Goal: Navigation & Orientation: Find specific page/section

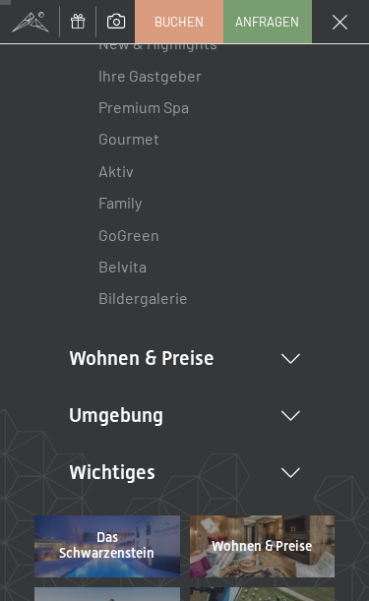
scroll to position [129, 0]
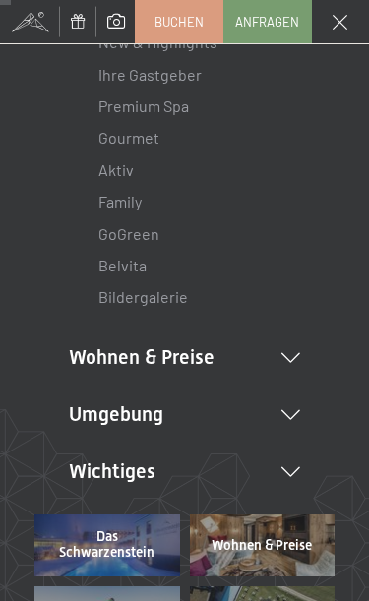
click at [296, 353] on icon at bounding box center [291, 358] width 19 height 10
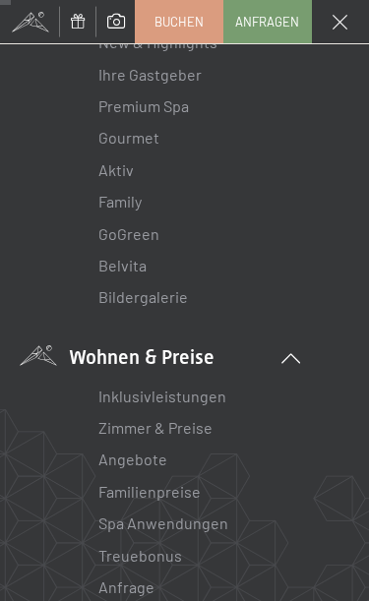
click at [209, 395] on link "Inklusivleistungen" at bounding box center [162, 396] width 128 height 19
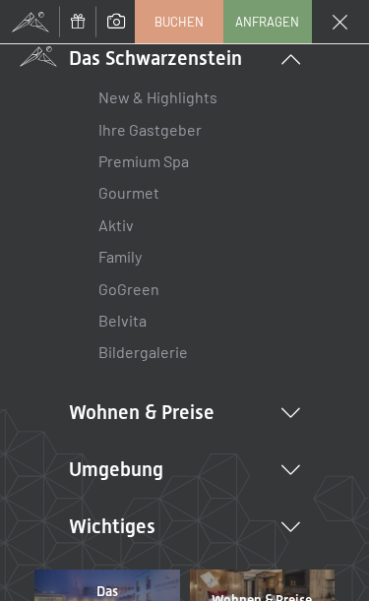
scroll to position [71, 0]
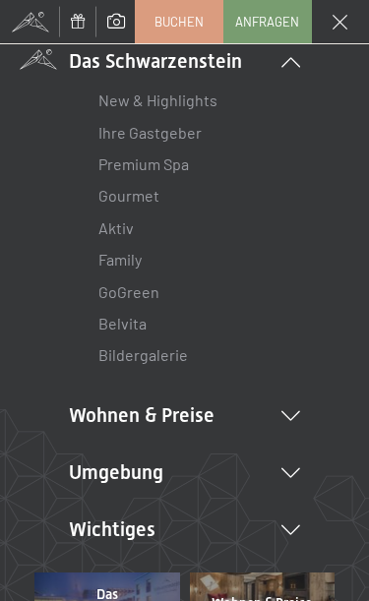
click at [78, 411] on li "Wohnen & Preise Inklusivleistungen Zimmer & Preise Liste Angebote Liste Familie…" at bounding box center [184, 416] width 231 height 28
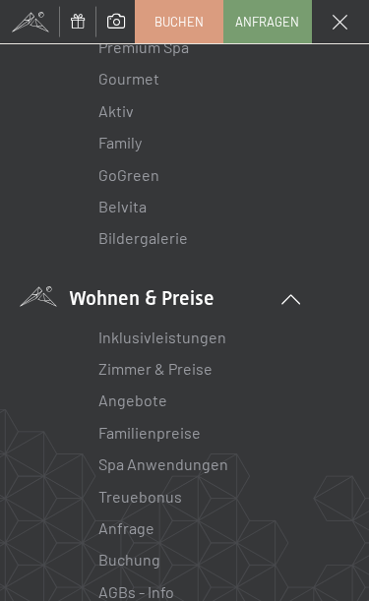
scroll to position [187, 0]
click at [107, 365] on link "Zimmer & Preise" at bounding box center [155, 369] width 114 height 19
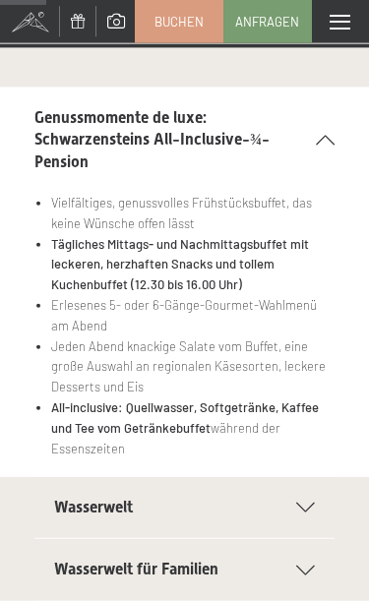
scroll to position [316, 0]
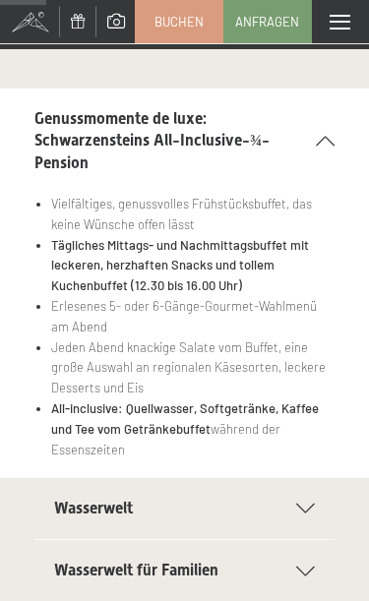
click at [55, 499] on span "Wasserwelt" at bounding box center [93, 508] width 79 height 19
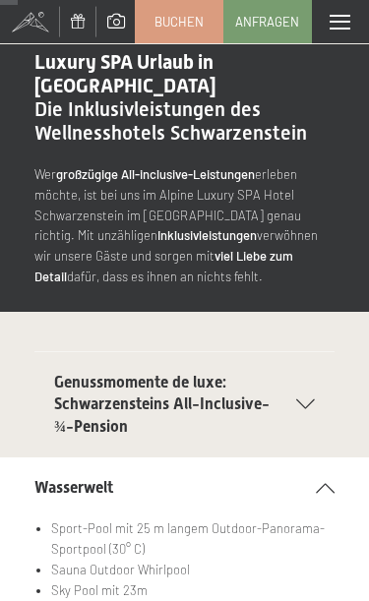
scroll to position [0, 0]
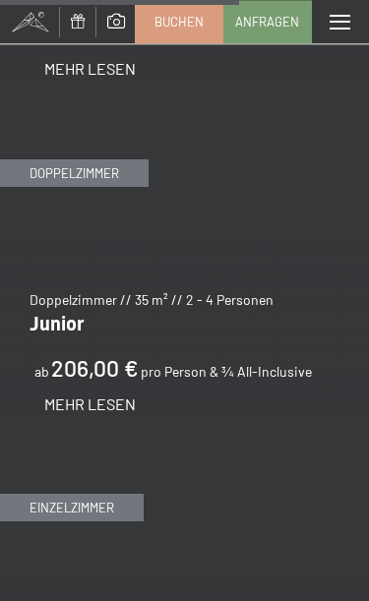
scroll to position [4470, 0]
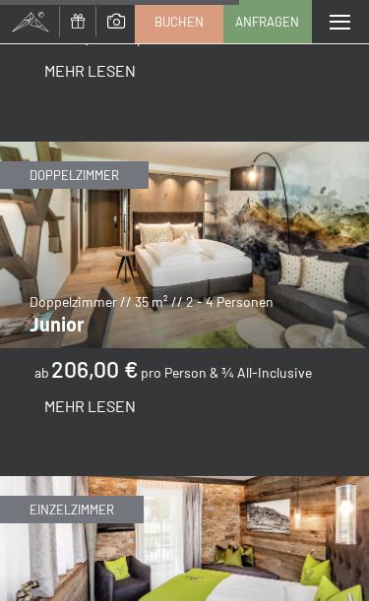
click at [64, 284] on span "Einwilligung Marketing*" at bounding box center [126, 281] width 130 height 16
click at [53, 284] on input "Einwilligung Marketing*" at bounding box center [45, 281] width 16 height 16
checkbox input "false"
click at [62, 397] on span "Mehr Lesen" at bounding box center [90, 406] width 92 height 19
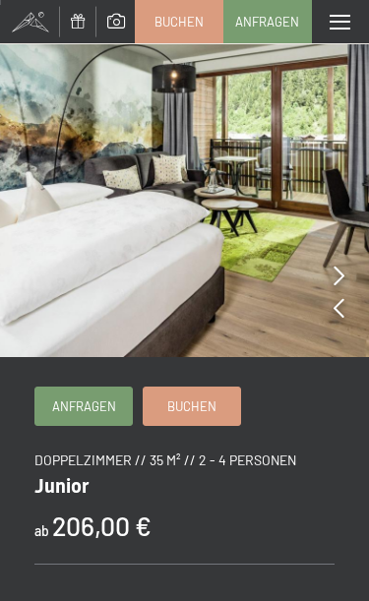
scroll to position [9, 0]
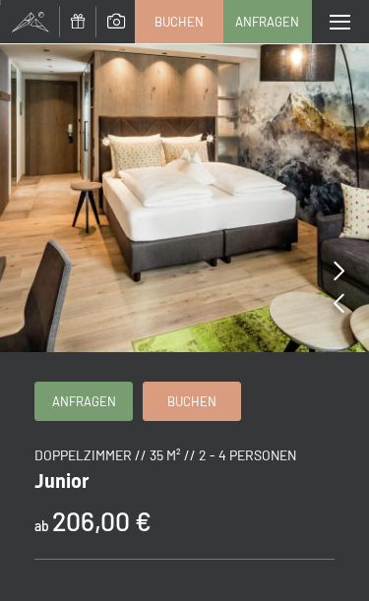
click at [353, 301] on img at bounding box center [184, 171] width 369 height 361
click at [340, 271] on icon at bounding box center [339, 271] width 11 height 20
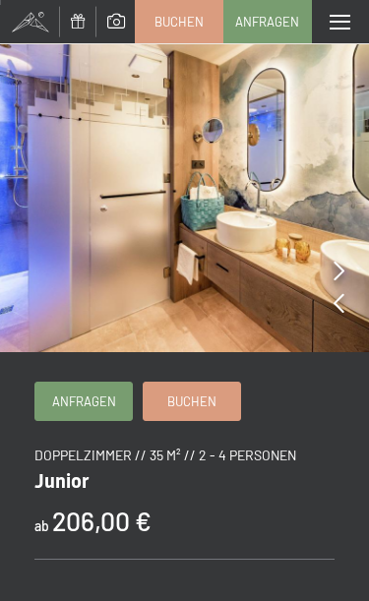
click at [341, 263] on icon at bounding box center [339, 271] width 11 height 20
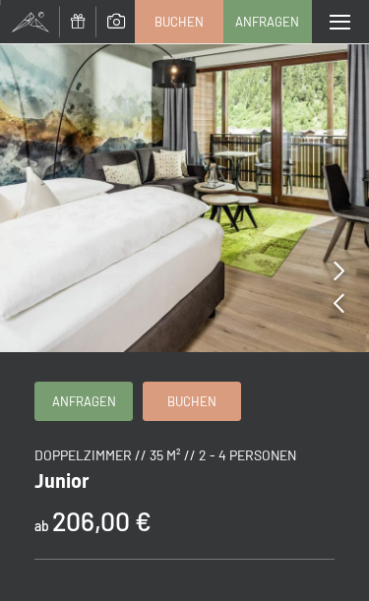
click at [335, 266] on icon at bounding box center [339, 271] width 11 height 20
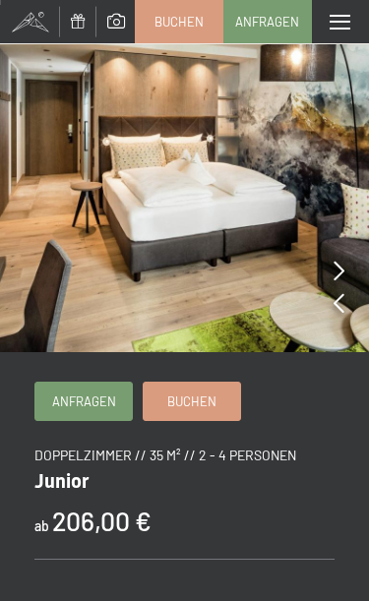
click at [331, 264] on img at bounding box center [184, 171] width 369 height 361
click at [342, 283] on div at bounding box center [339, 272] width 11 height 28
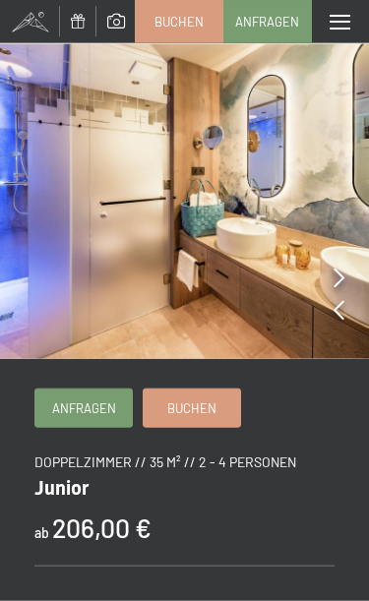
scroll to position [0, 0]
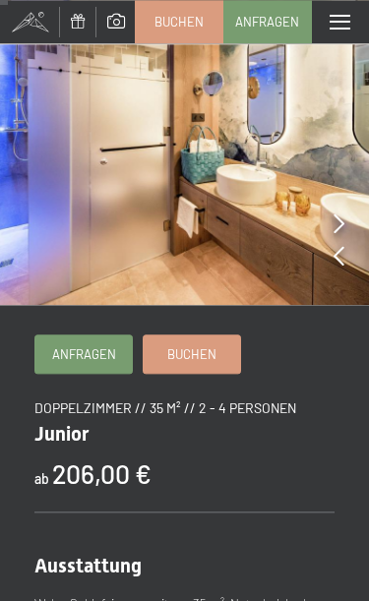
click at [339, 231] on icon at bounding box center [339, 224] width 11 height 20
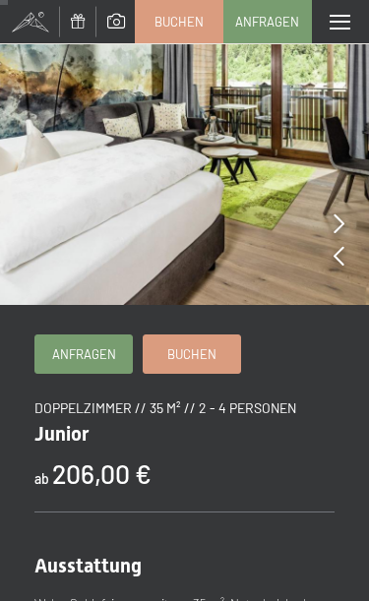
click at [337, 232] on icon at bounding box center [339, 224] width 11 height 20
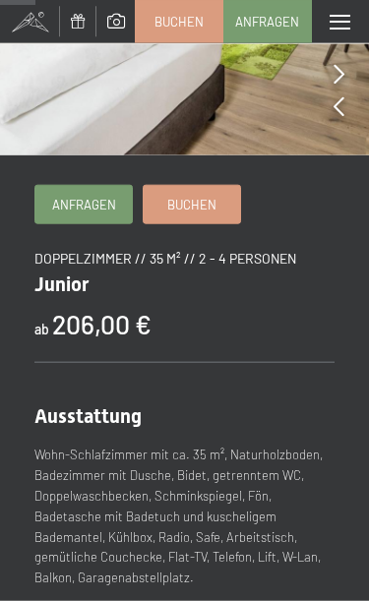
scroll to position [206, 0]
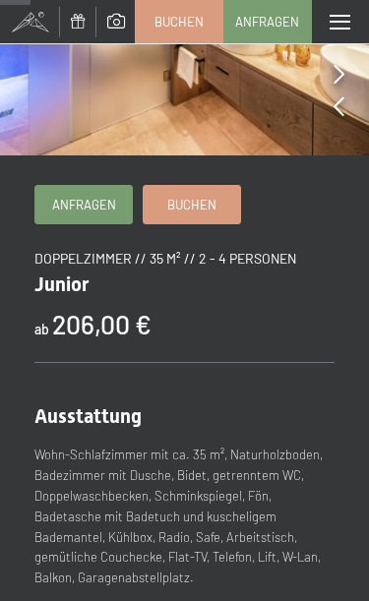
click at [348, 24] on span at bounding box center [340, 22] width 21 height 15
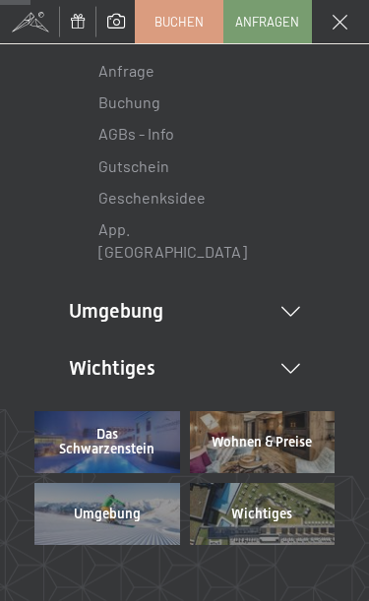
scroll to position [350, 0]
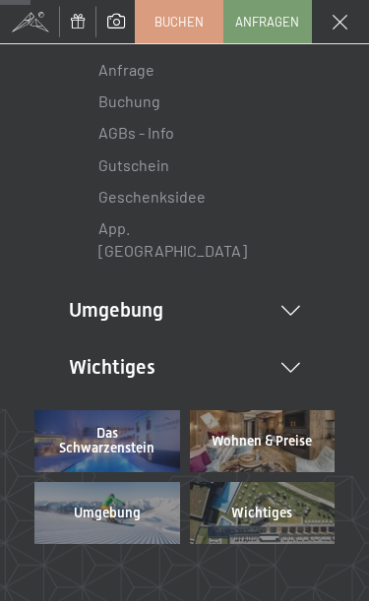
click at [289, 296] on li "Umgebung Das Ahrntal Ski & Winter Skifahren Skischule Wandern & [PERSON_NAME] W…" at bounding box center [184, 310] width 231 height 28
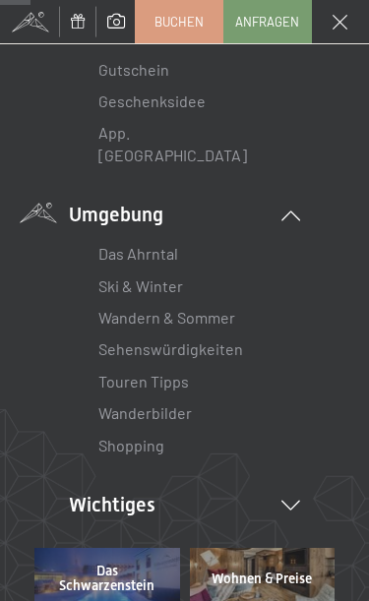
scroll to position [447, 0]
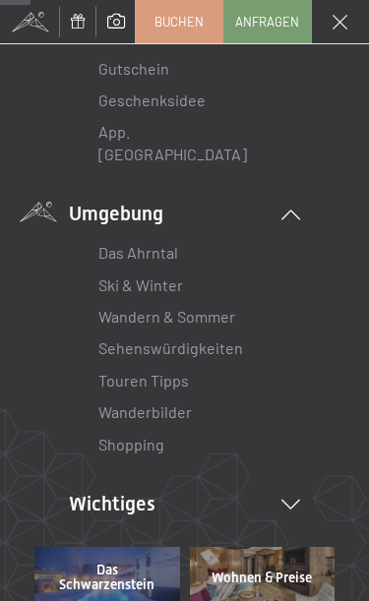
click at [161, 243] on link "Das Ahrntal" at bounding box center [138, 252] width 80 height 19
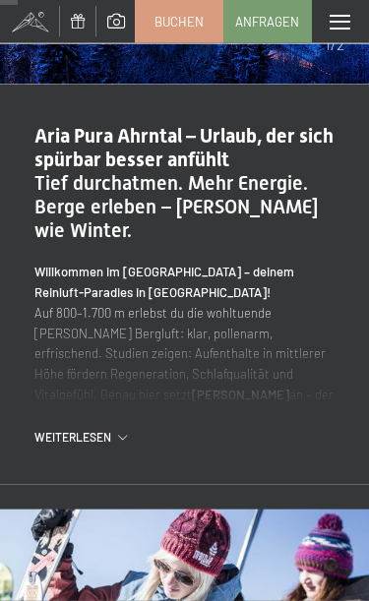
scroll to position [356, 0]
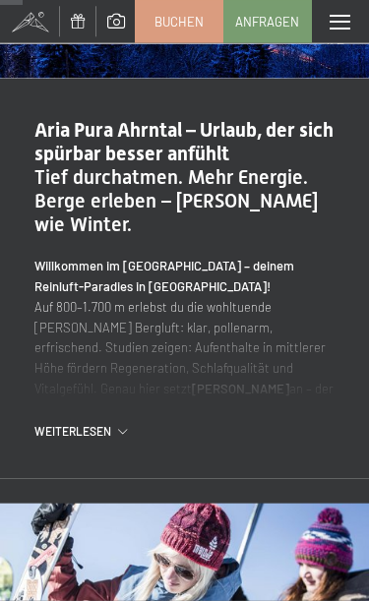
click at [93, 436] on span "Weiterlesen" at bounding box center [76, 431] width 84 height 17
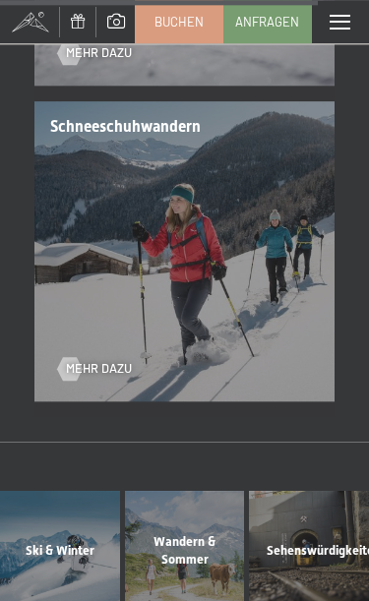
scroll to position [6357, 0]
click at [339, 23] on span at bounding box center [340, 22] width 21 height 15
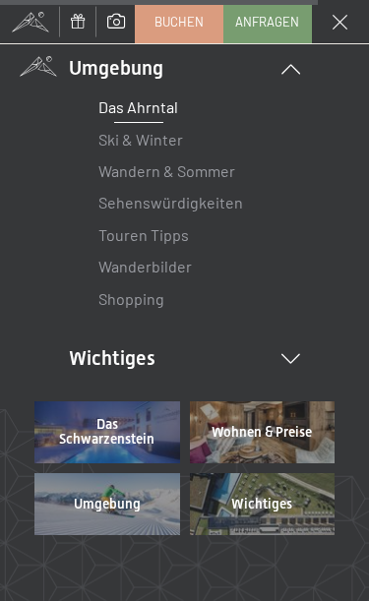
scroll to position [177, 0]
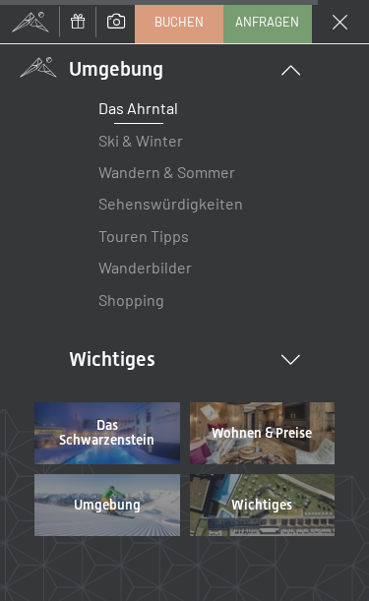
click at [74, 334] on ul "Das Schwarzenstein New & Highlights Ihre Gastgeber Premium Spa Gourmet Aktiv Wo…" at bounding box center [184, 157] width 231 height 432
click at [94, 359] on li "Wichtiges Lage & Anreise Online bezahlen Webcam & Wetter Downloads" at bounding box center [184, 360] width 231 height 28
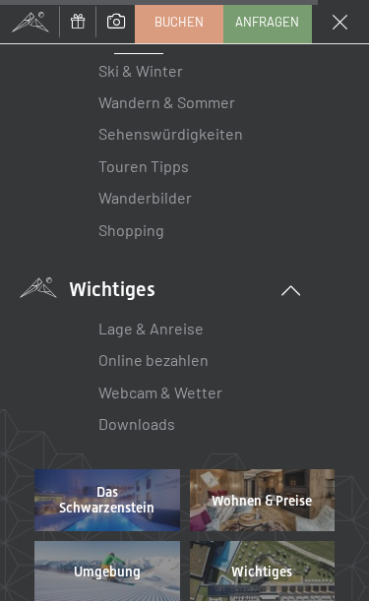
scroll to position [248, 0]
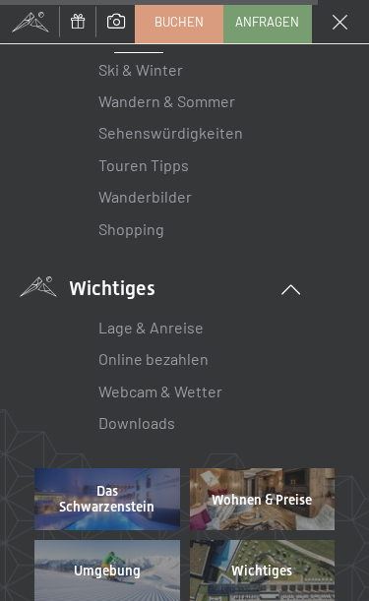
click at [116, 318] on link "Lage & Anreise" at bounding box center [150, 327] width 105 height 19
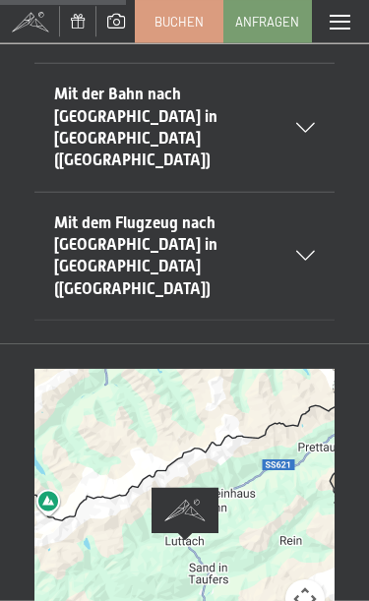
scroll to position [476, 0]
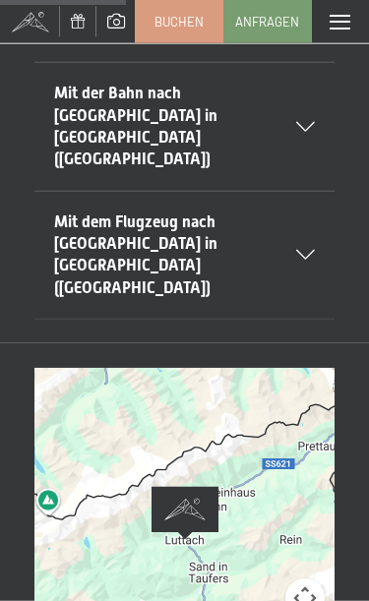
click at [125, 368] on div at bounding box center [184, 540] width 300 height 345
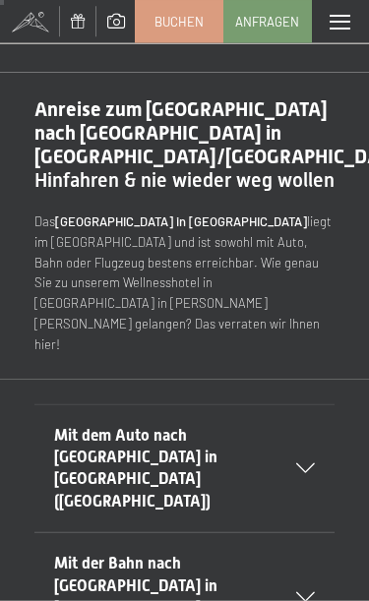
scroll to position [0, 0]
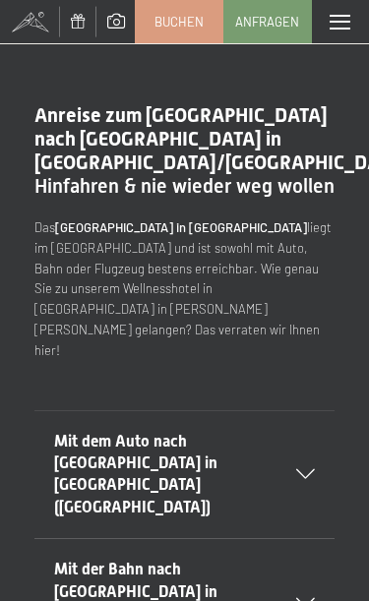
click at [20, 12] on span at bounding box center [29, 21] width 59 height 43
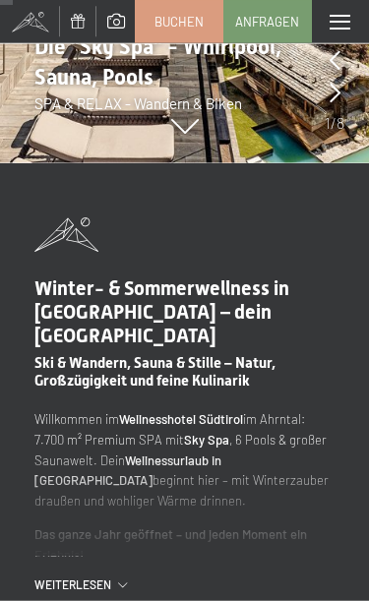
scroll to position [439, 0]
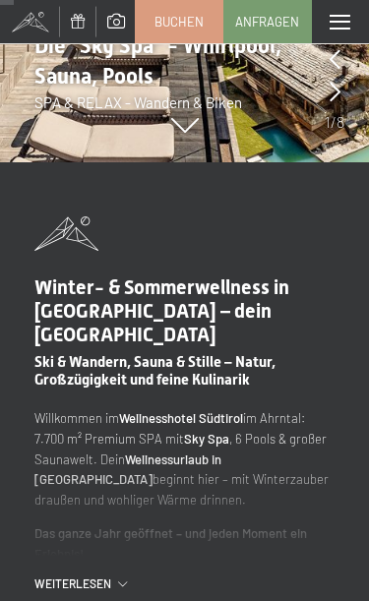
click at [65, 576] on span "Weiterlesen" at bounding box center [76, 584] width 84 height 17
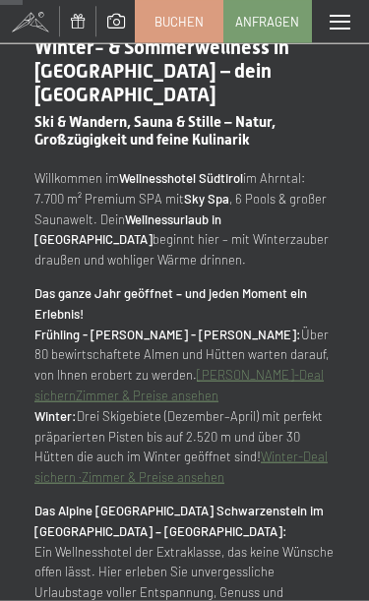
scroll to position [803, 0]
click at [75, 26] on span at bounding box center [78, 21] width 15 height 15
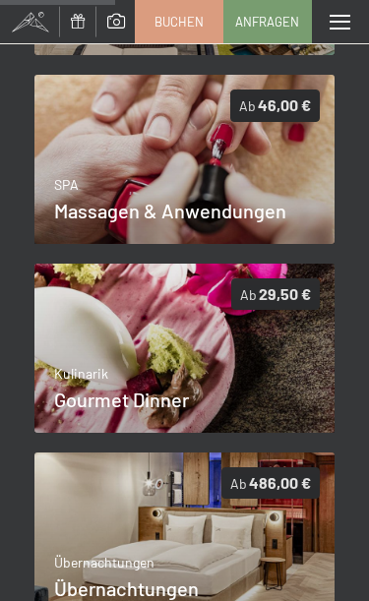
scroll to position [614, 0]
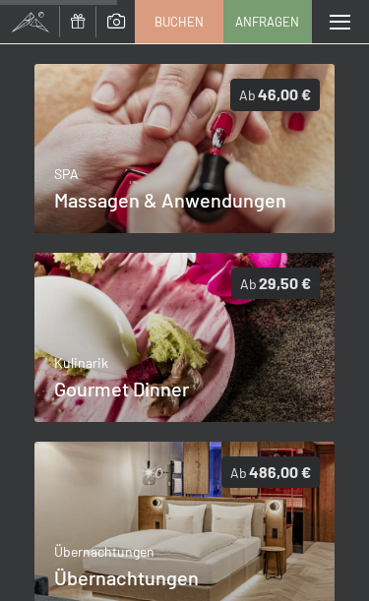
click at [73, 353] on p "Kulinarik" at bounding box center [121, 363] width 135 height 20
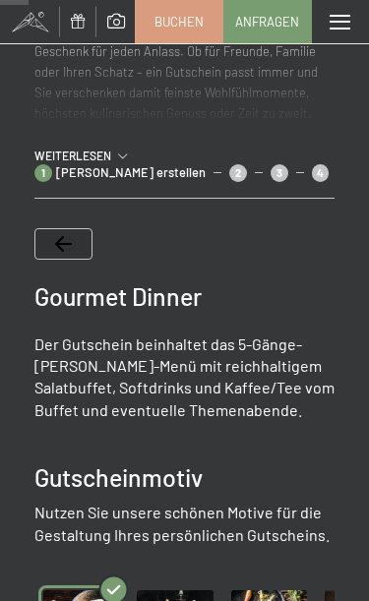
scroll to position [166, 0]
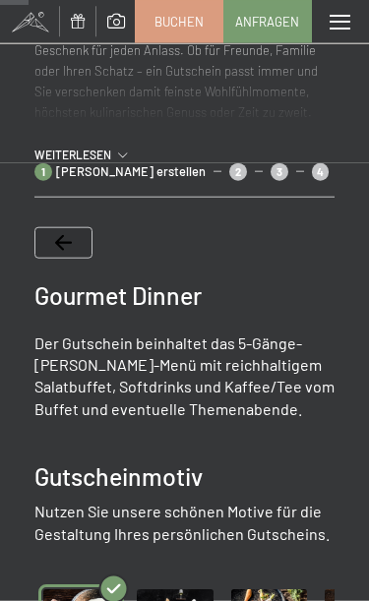
click at [336, 21] on span at bounding box center [340, 22] width 21 height 15
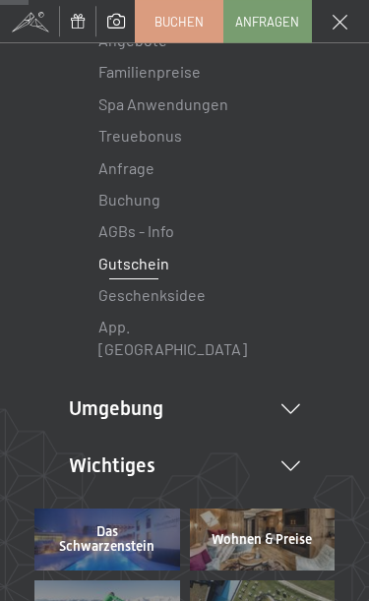
scroll to position [249, 0]
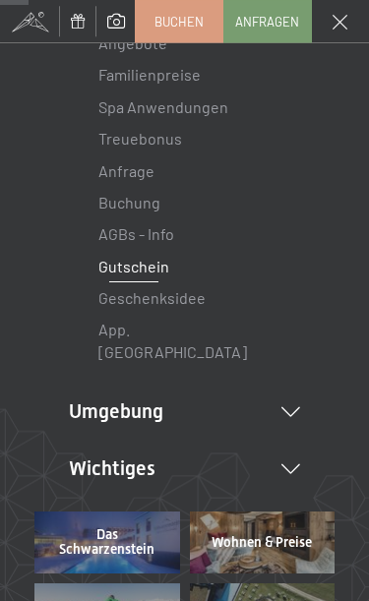
click at [101, 398] on li "Umgebung Das Ahrntal Ski & Winter Skifahren Skischule Wandern & [PERSON_NAME] W…" at bounding box center [184, 412] width 231 height 28
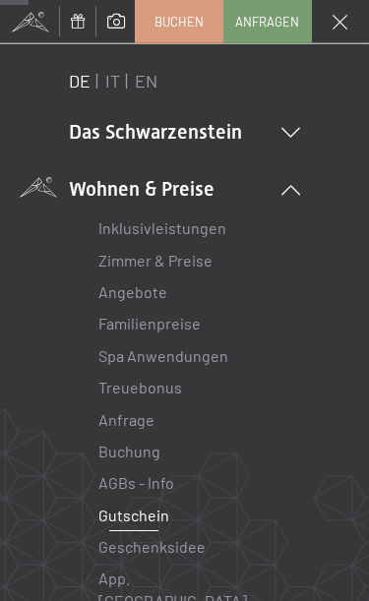
scroll to position [0, 0]
click at [112, 126] on li "Das Schwarzenstein New & Highlights Ihre Gastgeber Premium Spa Gourmet Aktiv Wo…" at bounding box center [184, 132] width 231 height 28
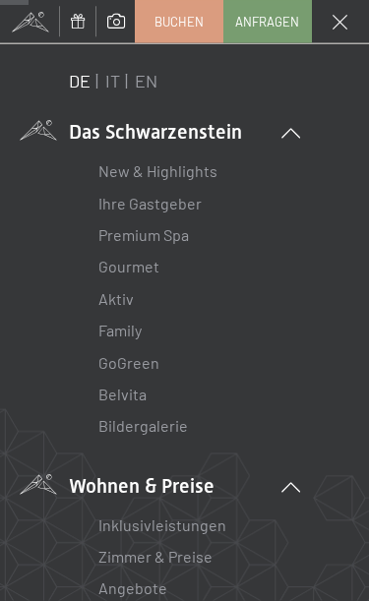
click at [107, 194] on link "Ihre Gastgeber" at bounding box center [149, 203] width 103 height 19
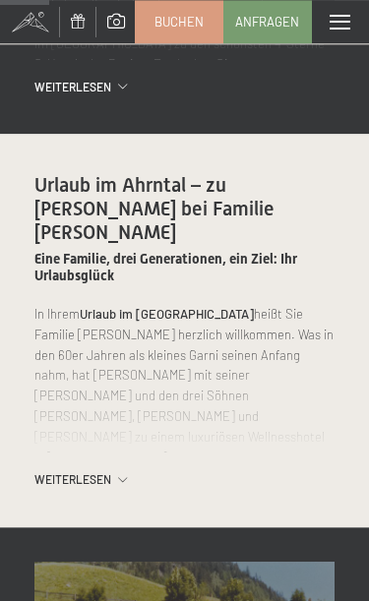
scroll to position [653, 0]
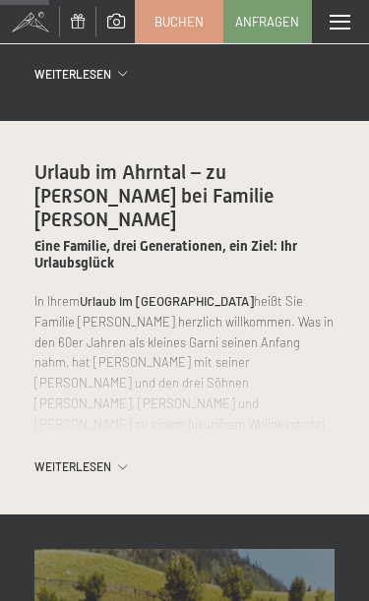
click at [62, 459] on span "Weiterlesen" at bounding box center [76, 467] width 84 height 17
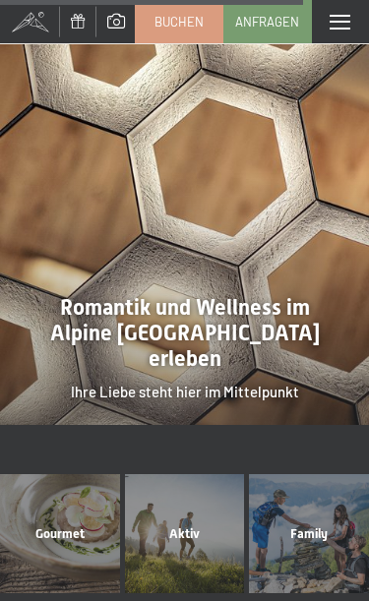
scroll to position [4734, 0]
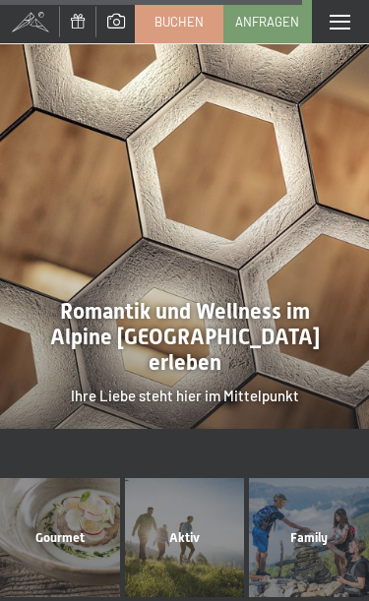
click at [327, 32] on div "Menü" at bounding box center [340, 21] width 57 height 43
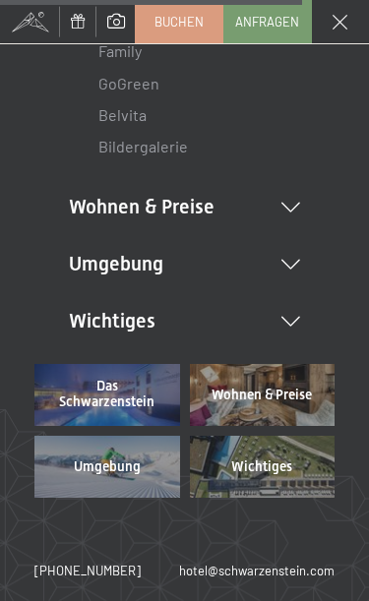
scroll to position [279, 0]
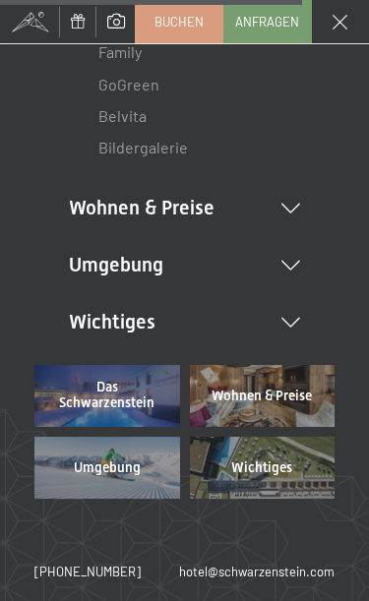
click at [97, 322] on li "Wichtiges Lage & Anreise Online bezahlen Webcam & Wetter Downloads" at bounding box center [184, 322] width 231 height 28
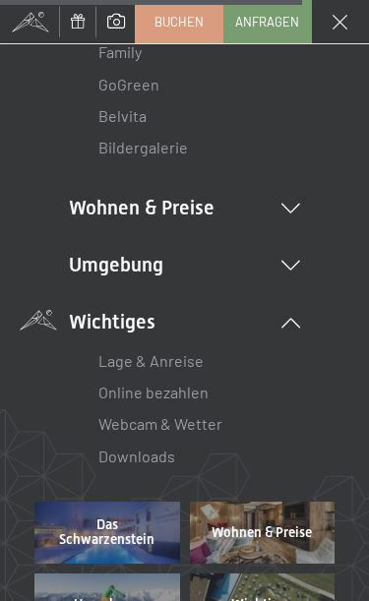
click at [77, 260] on li "Umgebung Das Ahrntal Ski & Winter Skifahren Skischule Wandern & [PERSON_NAME] W…" at bounding box center [184, 265] width 231 height 28
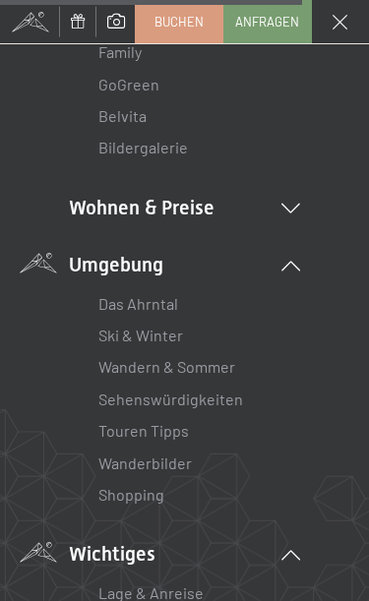
click at [84, 215] on li "Wohnen & Preise Inklusivleistungen Zimmer & Preise Liste Angebote Liste Familie…" at bounding box center [184, 208] width 231 height 28
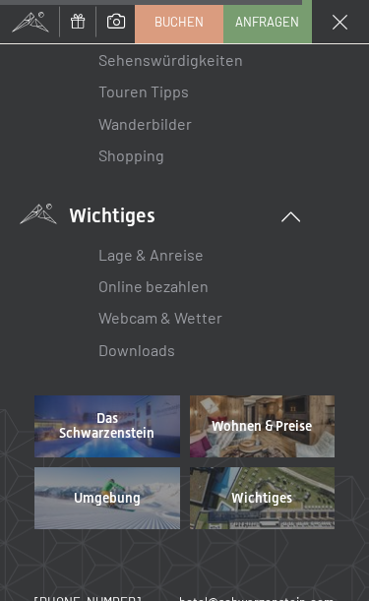
scroll to position [1033, 0]
